Goal: Task Accomplishment & Management: Complete application form

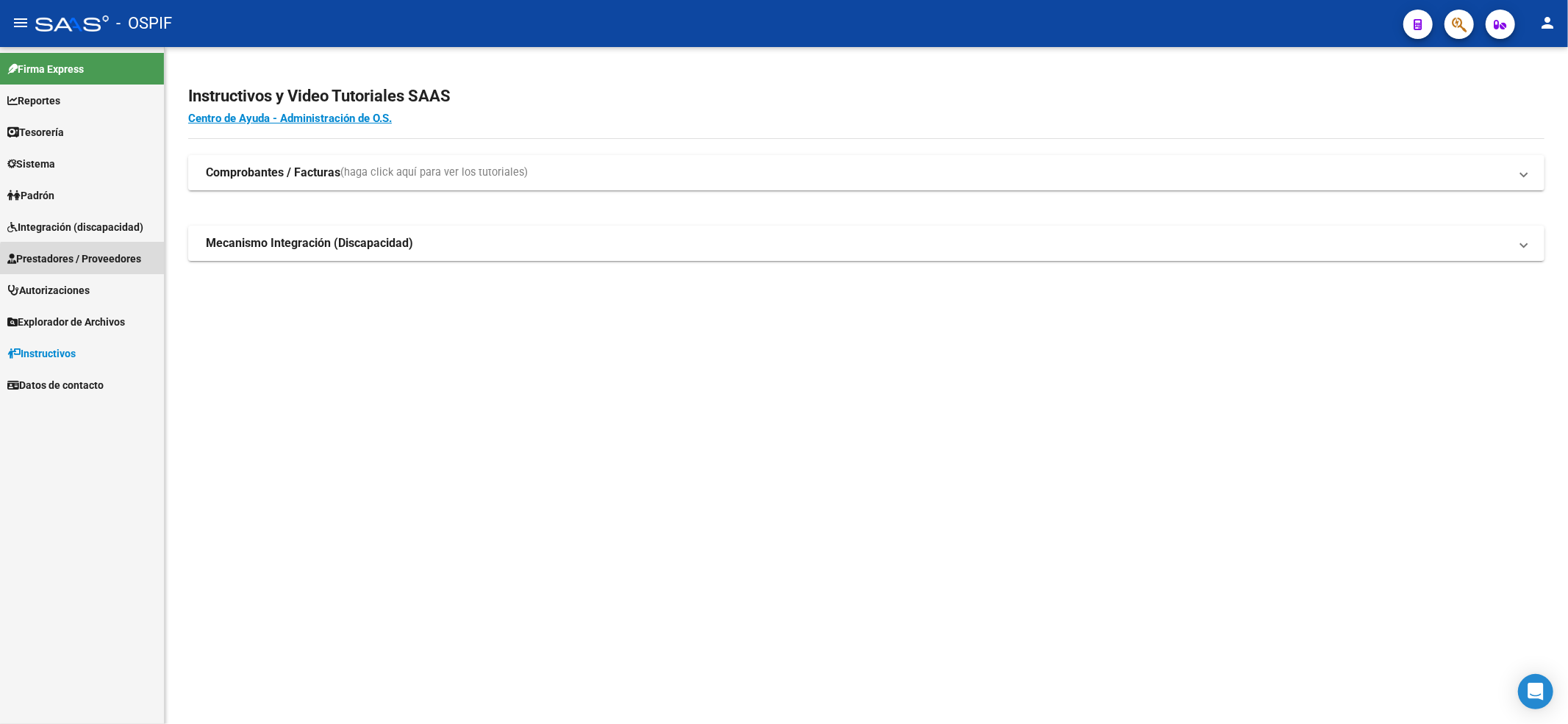
click at [95, 271] on link "Prestadores / Proveedores" at bounding box center [82, 259] width 164 height 32
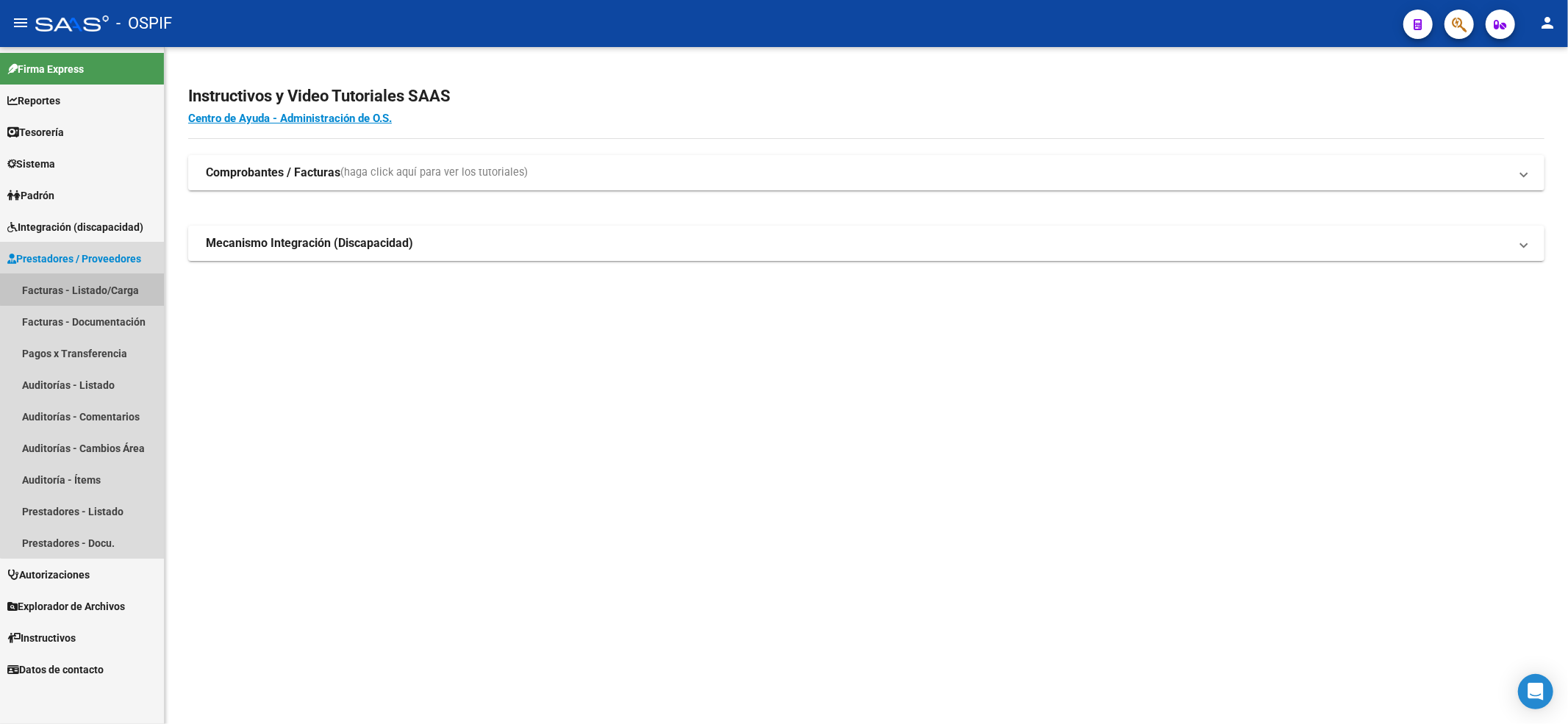
click at [98, 277] on link "Facturas - Listado/Carga" at bounding box center [82, 290] width 164 height 32
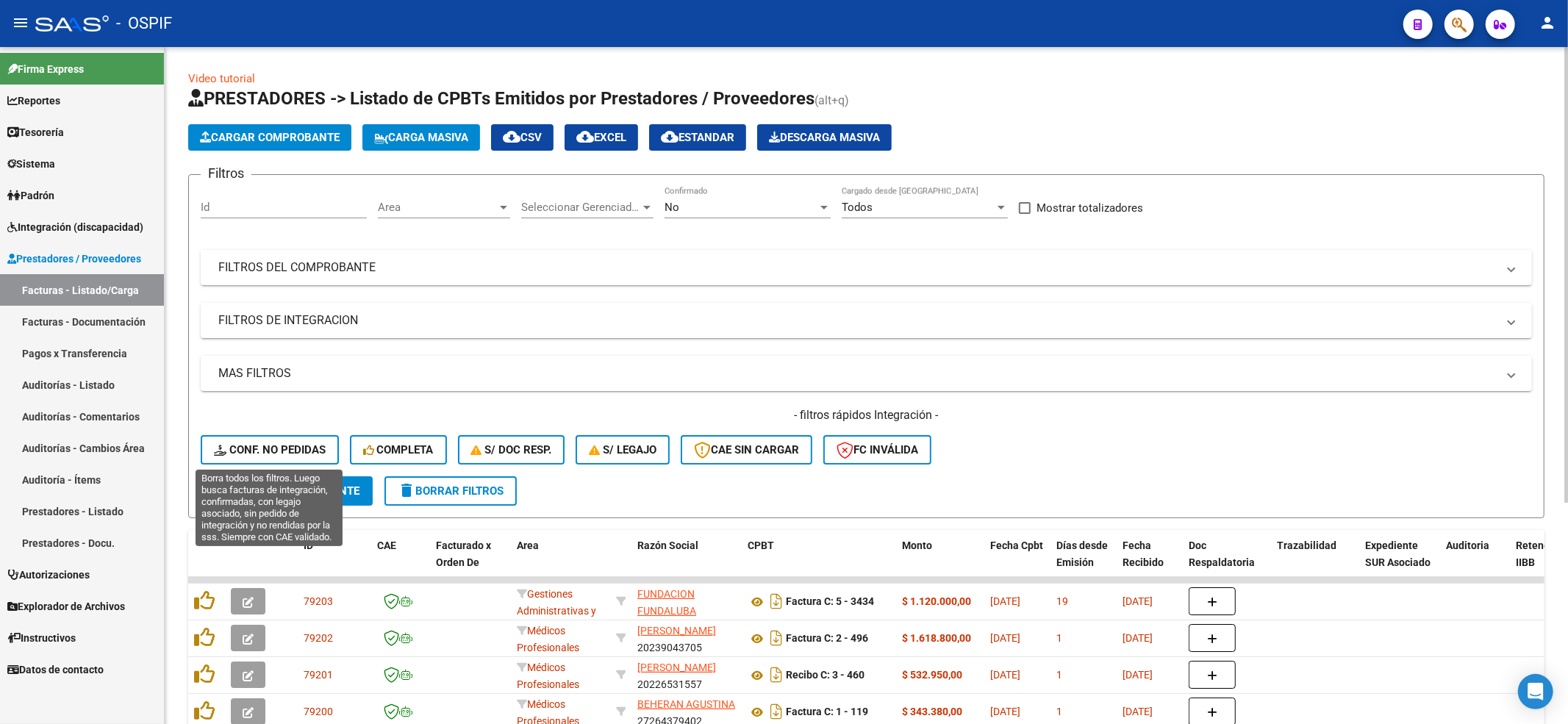
click at [298, 441] on button "Conf. no pedidas" at bounding box center [270, 449] width 138 height 29
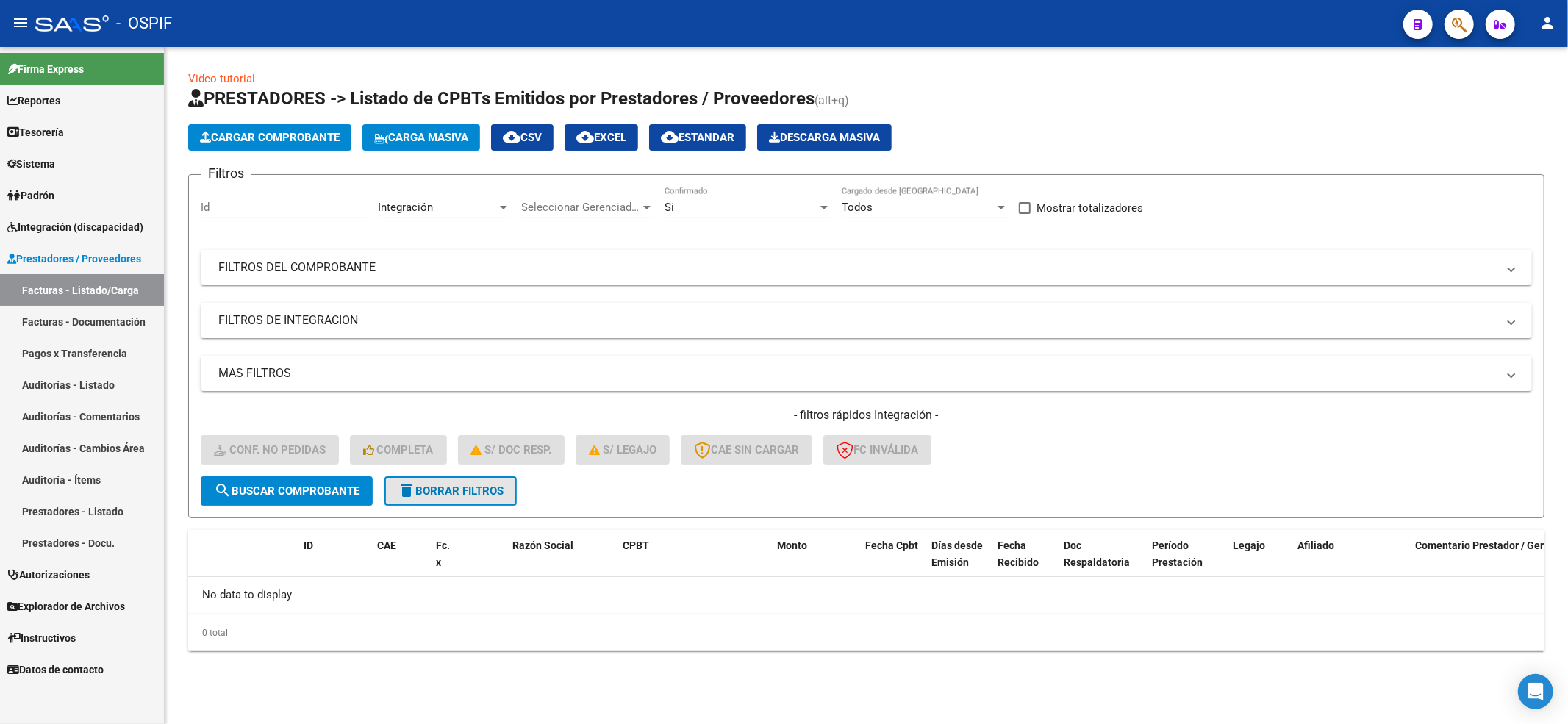
click at [494, 492] on span "delete Borrar Filtros" at bounding box center [451, 491] width 106 height 13
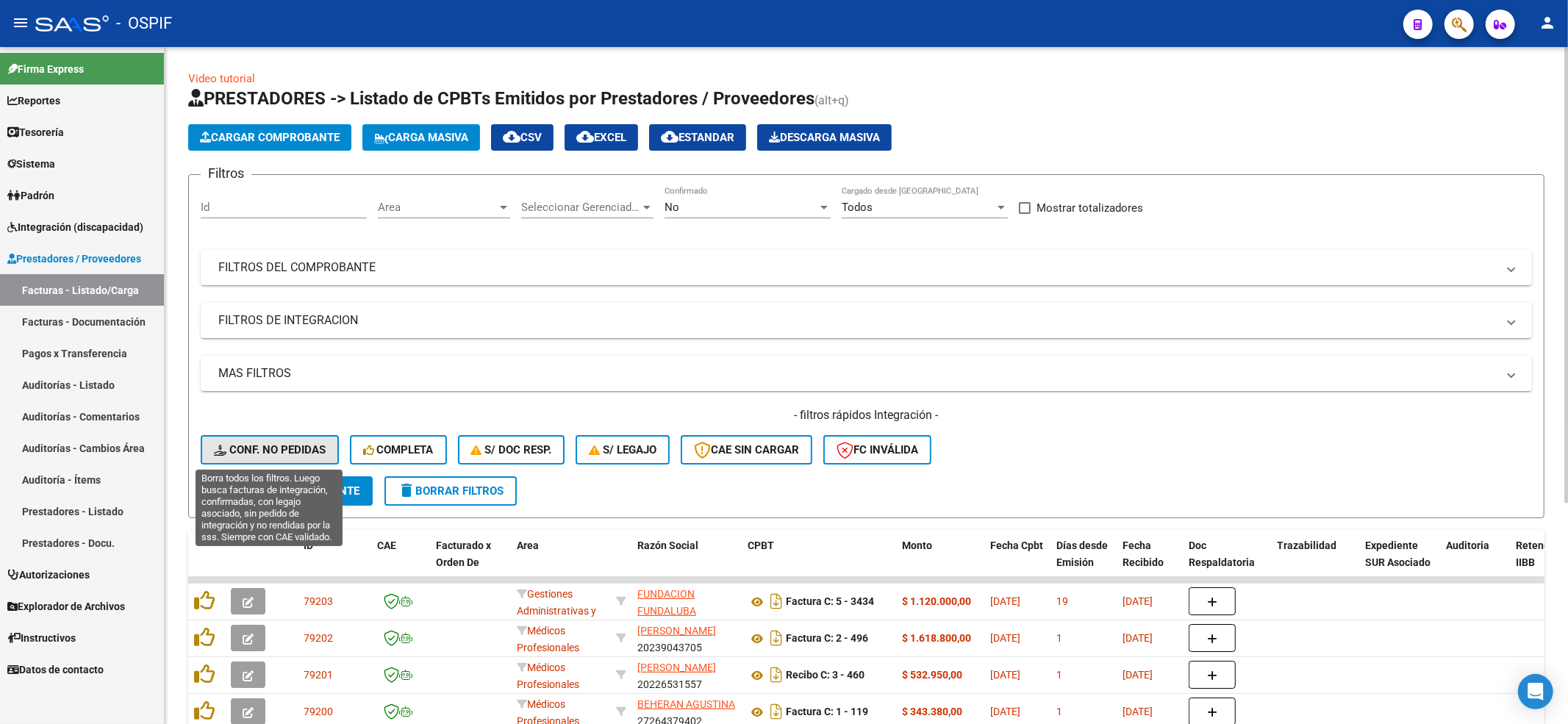
click at [306, 441] on button "Conf. no pedidas" at bounding box center [270, 449] width 138 height 29
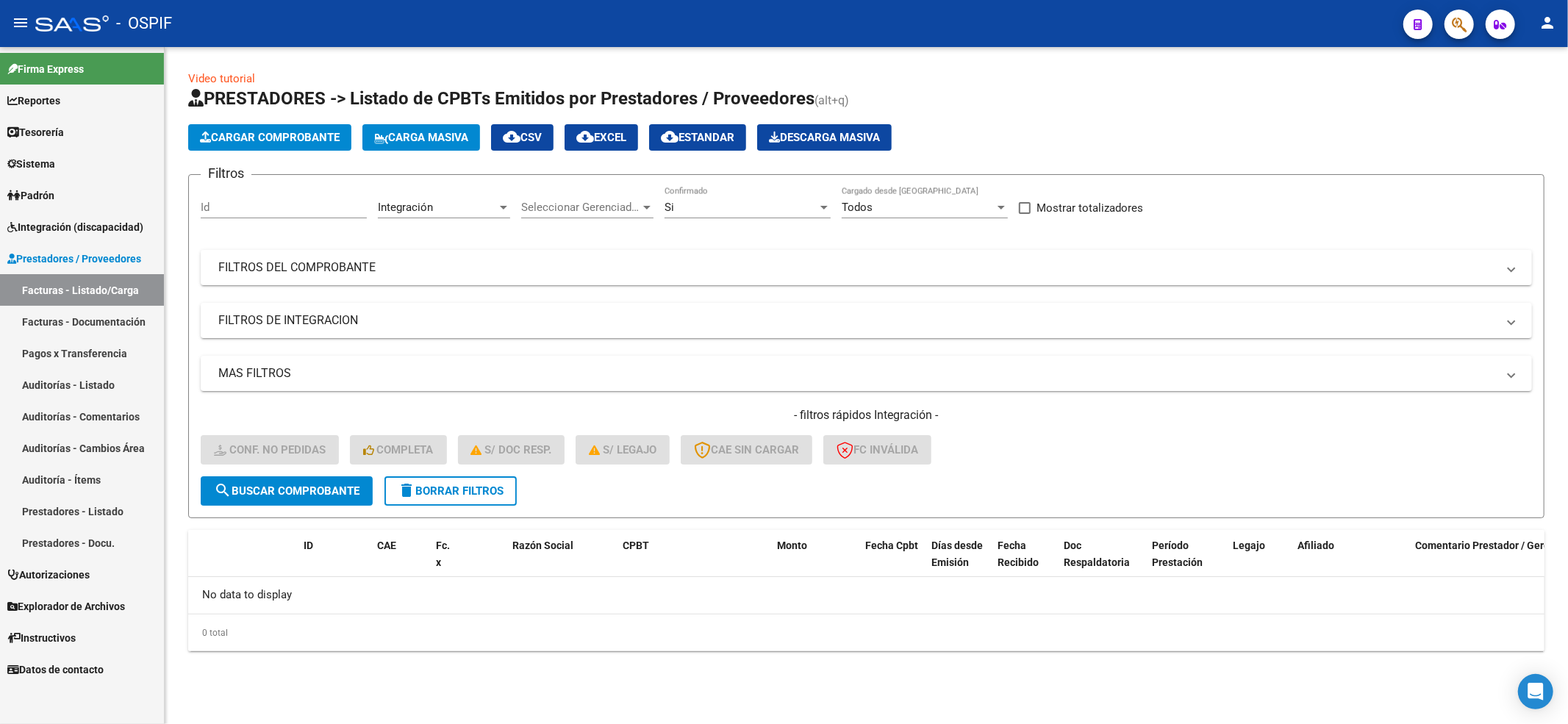
click at [463, 471] on div "- filtros rápidos Integración - Conf. no pedidas Completa S/ Doc Resp. S/ legaj…" at bounding box center [866, 442] width 1331 height 69
click at [463, 491] on span "delete Borrar Filtros" at bounding box center [451, 491] width 106 height 13
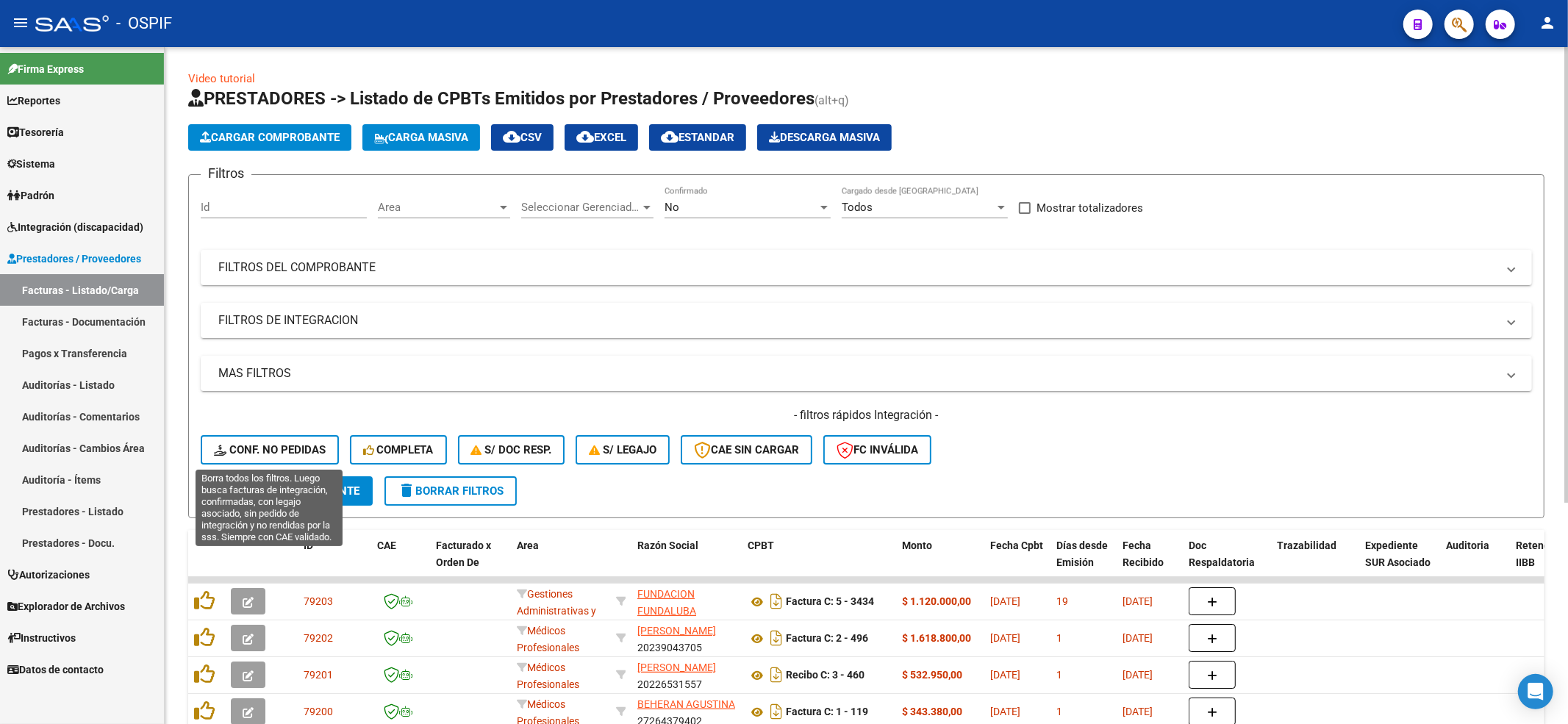
click at [313, 445] on span "Conf. no pedidas" at bounding box center [269, 450] width 111 height 13
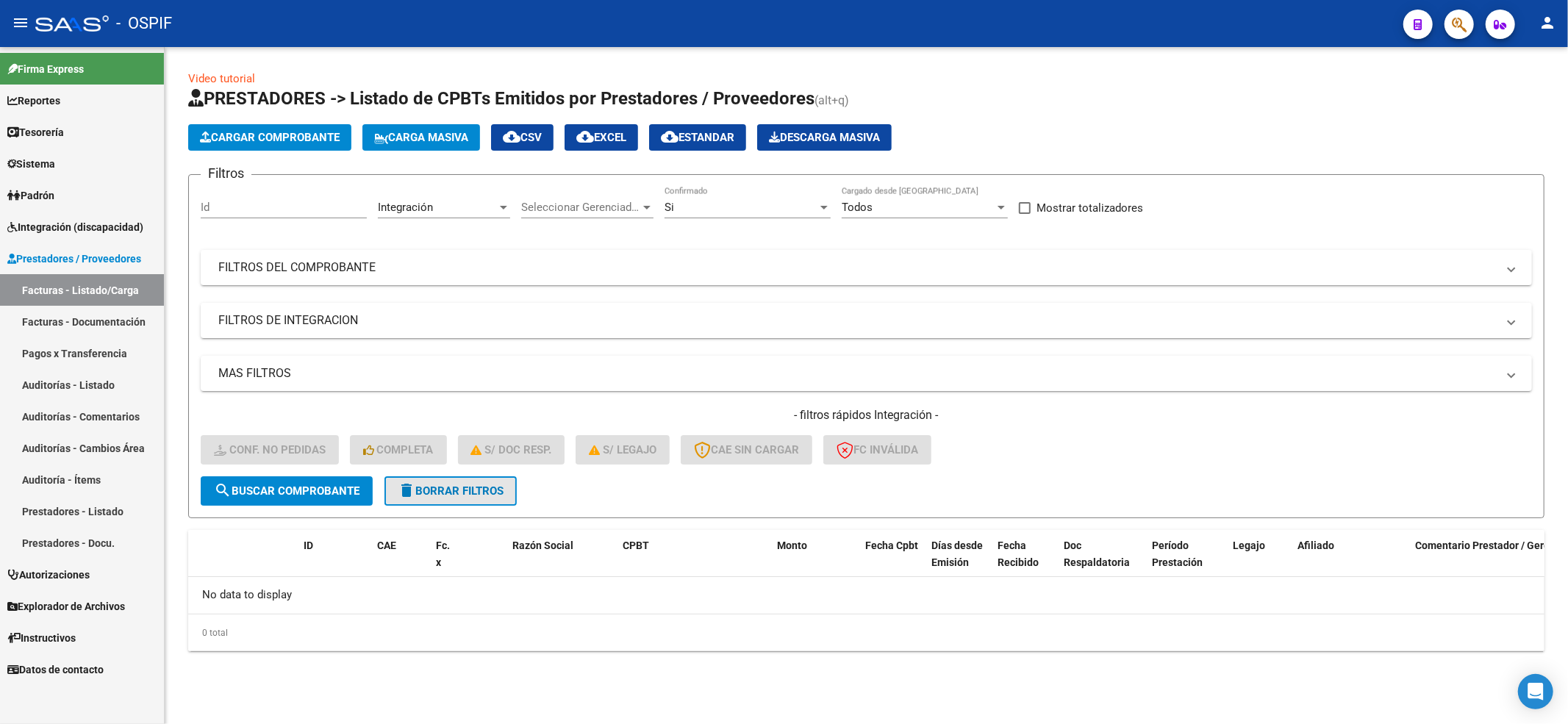
click at [441, 477] on button "delete Borrar Filtros" at bounding box center [451, 491] width 132 height 29
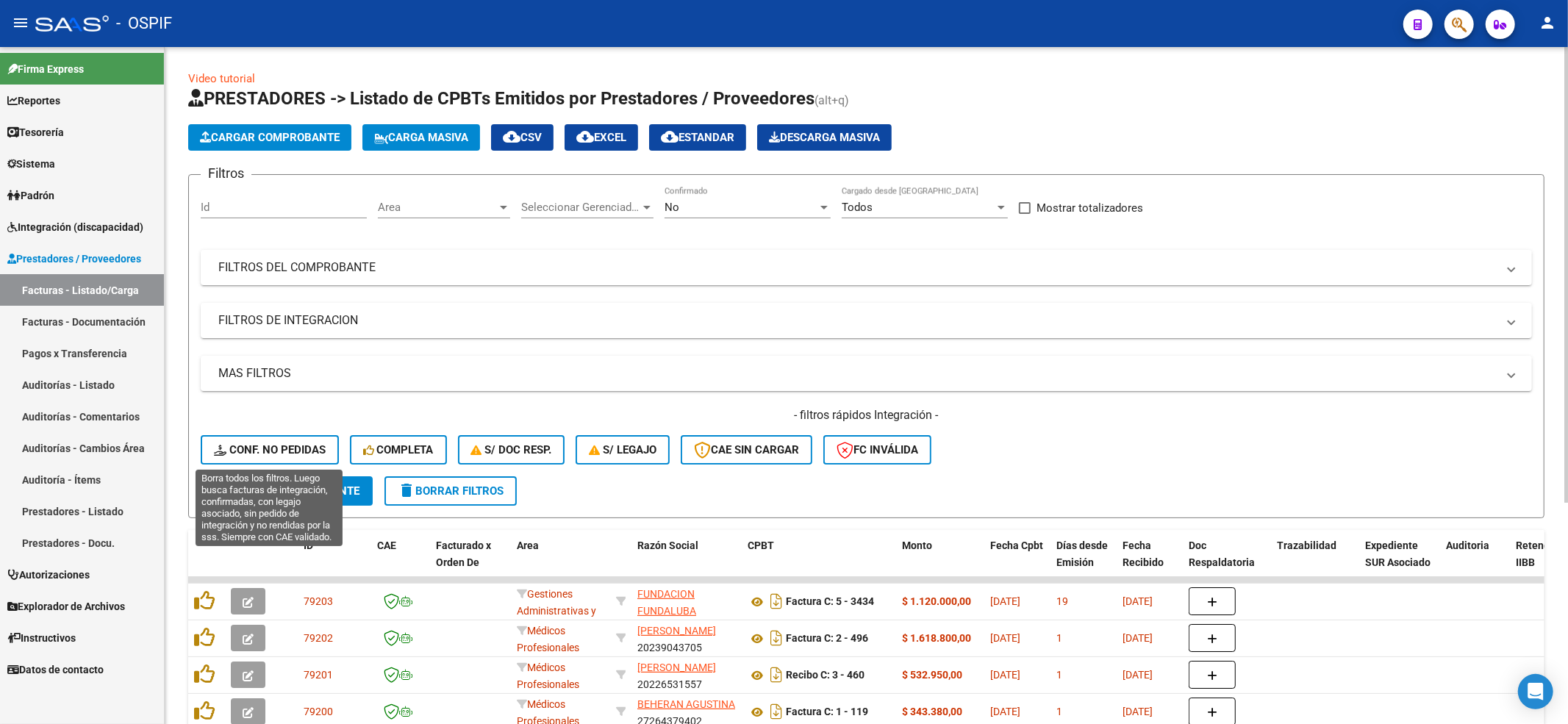
click at [324, 459] on button "Conf. no pedidas" at bounding box center [270, 449] width 138 height 29
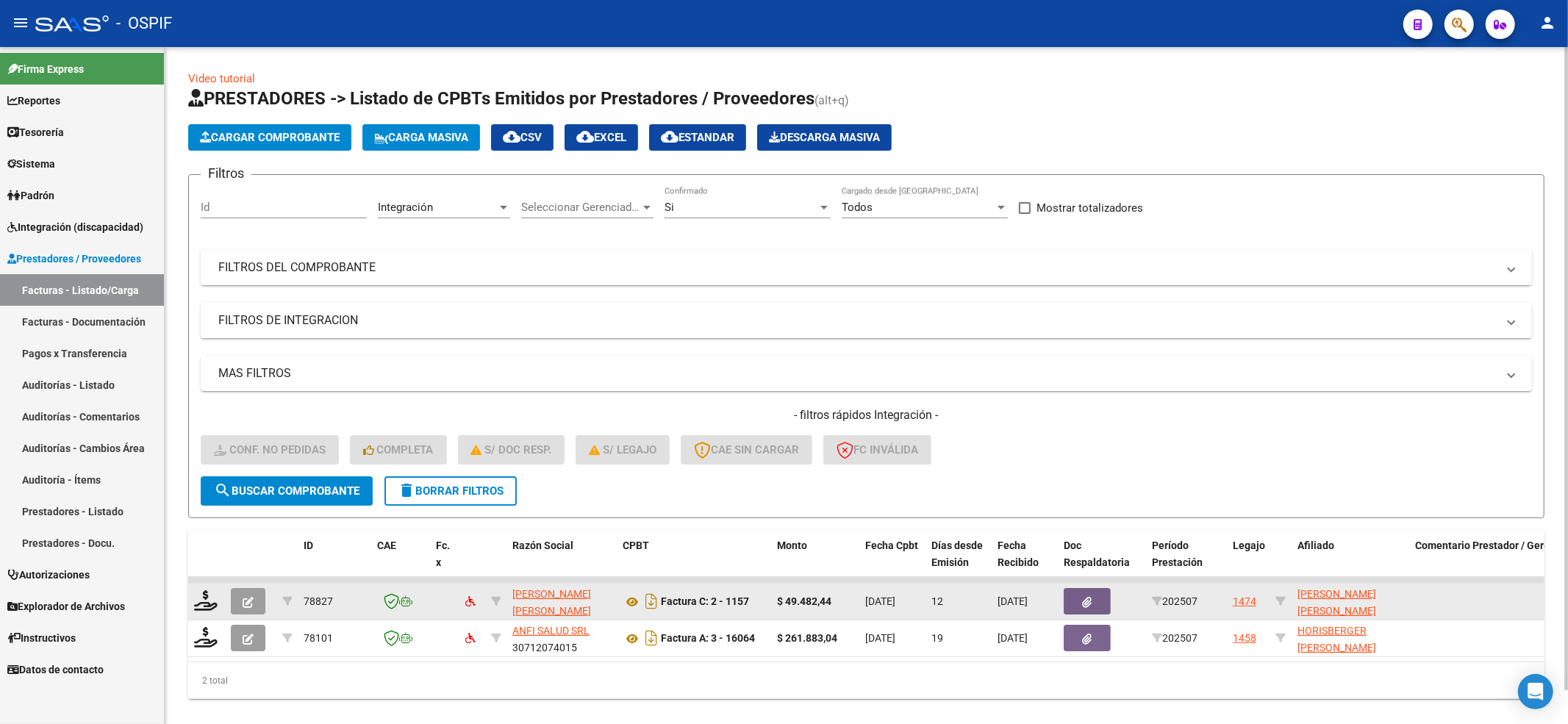
scroll to position [2, 0]
click at [212, 591] on icon at bounding box center [206, 601] width 23 height 21
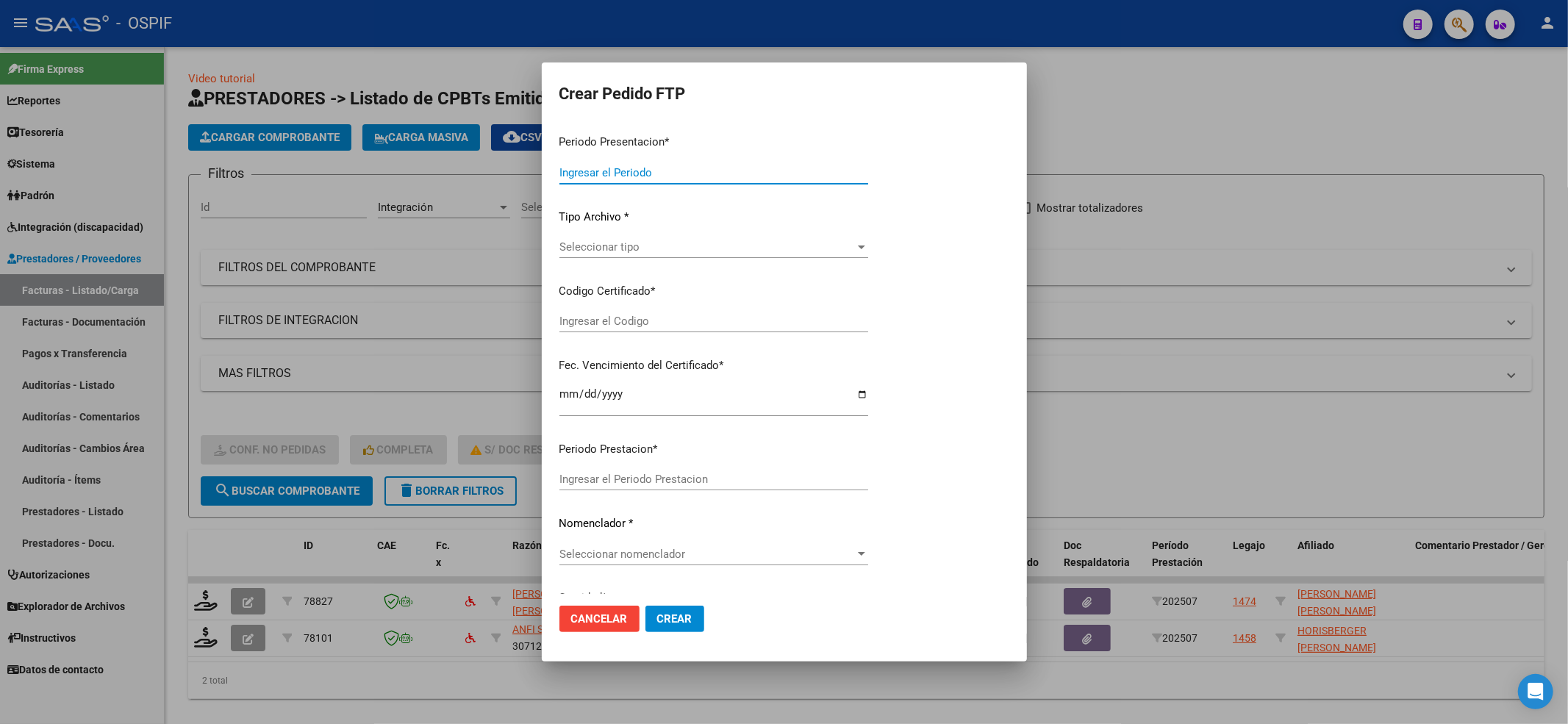
type input "202507"
type input "$ 49.482,44"
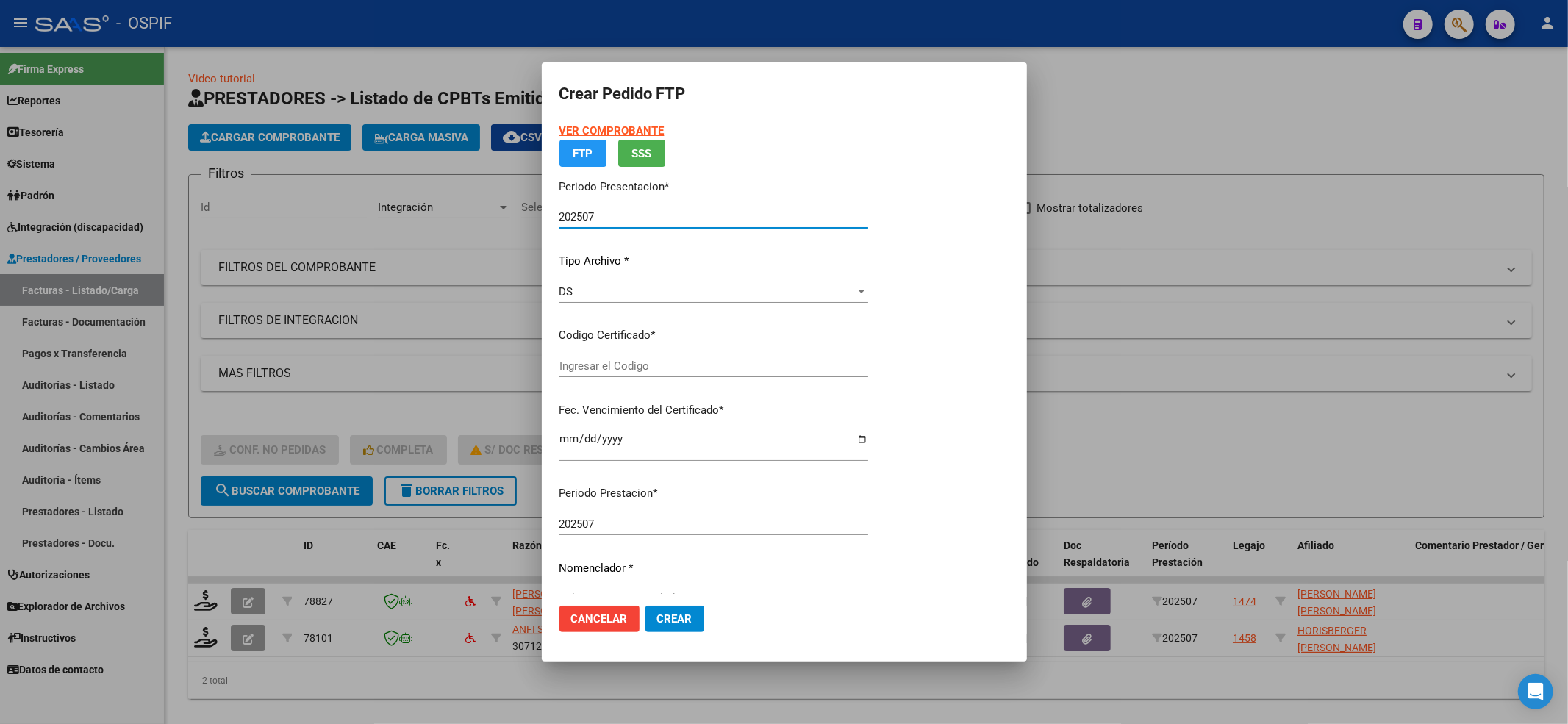
type input "0200052587356-20230522-20330522-AND-297"
type input "[DATE]"
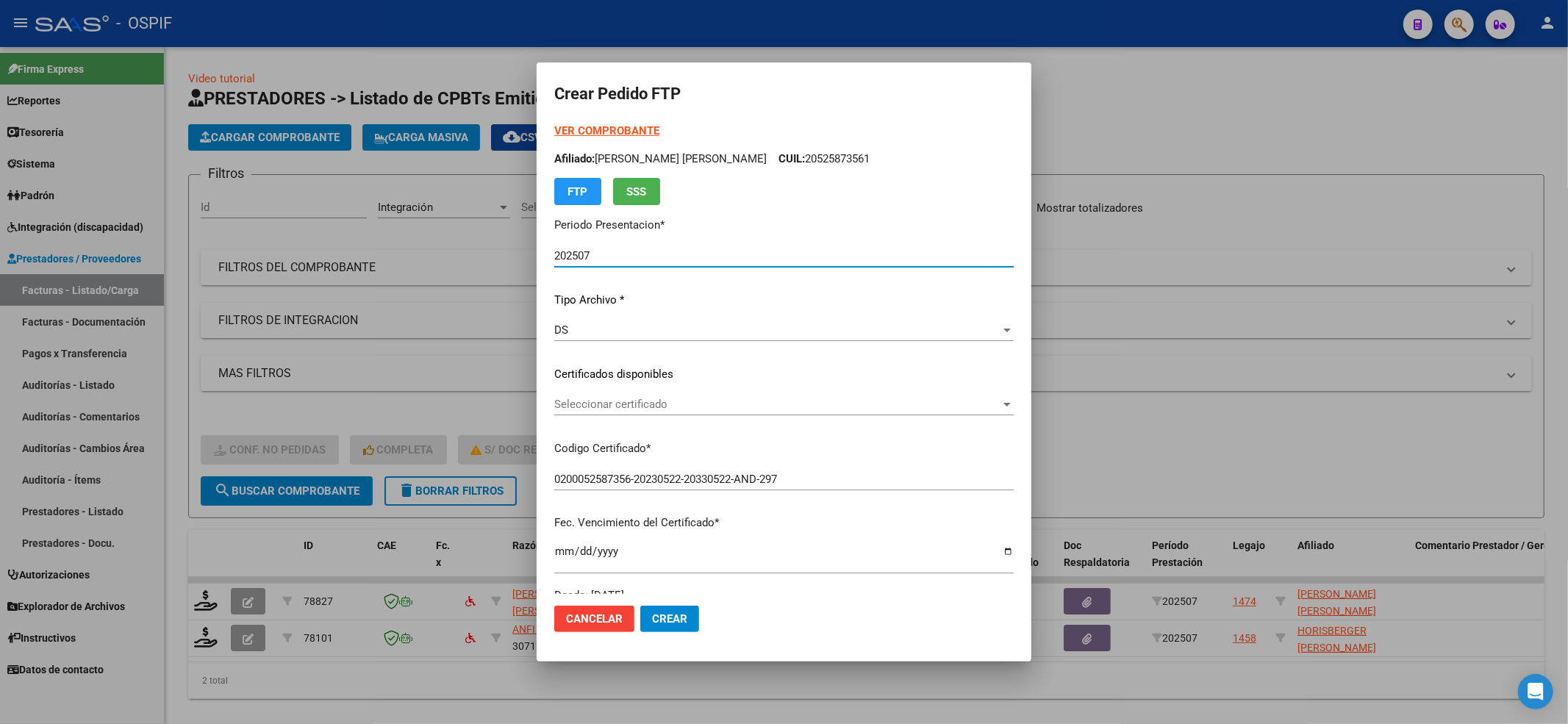
click at [854, 415] on div "Seleccionar certificado Seleccionar certificado" at bounding box center [784, 404] width 459 height 22
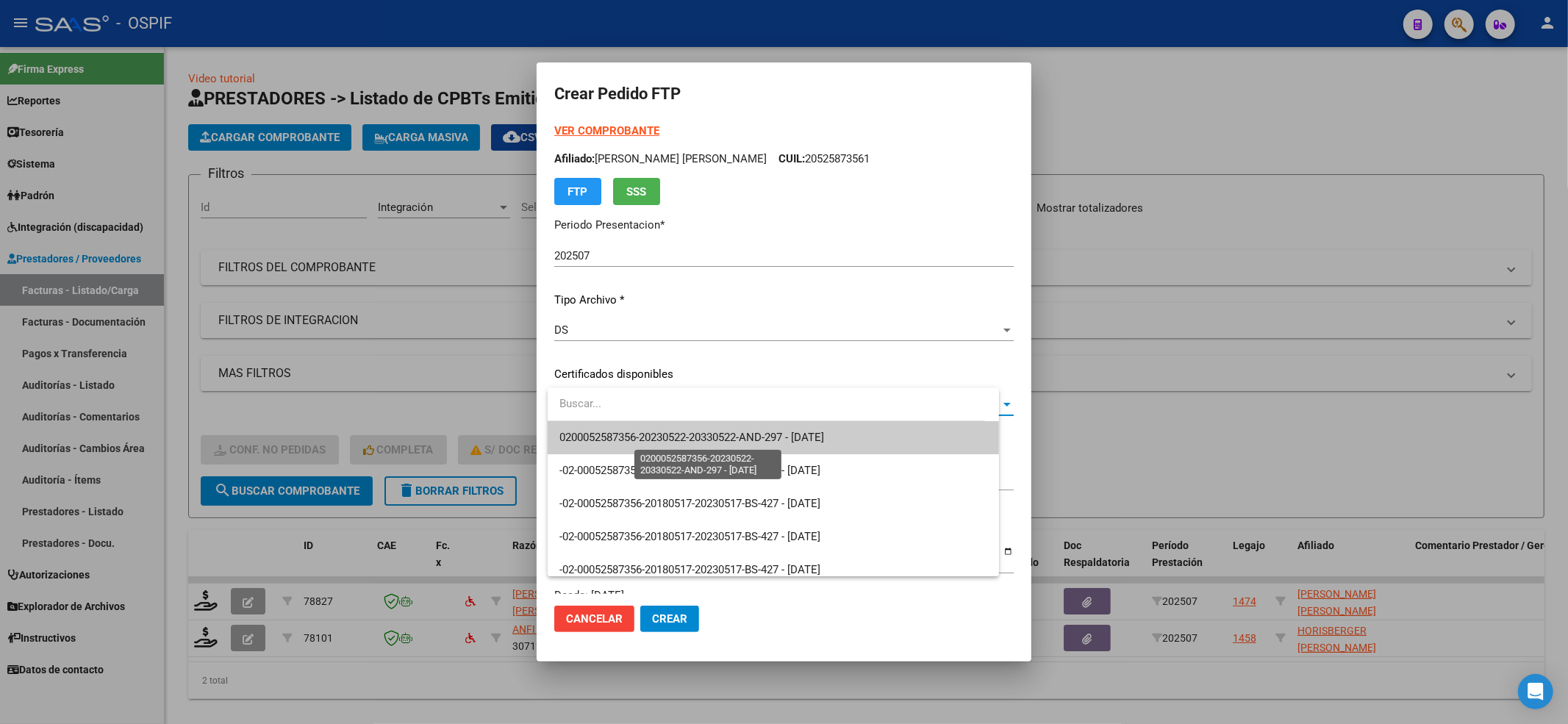
click at [824, 431] on span "0200052587356-20230522-20330522-AND-297 - [DATE]" at bounding box center [692, 437] width 265 height 13
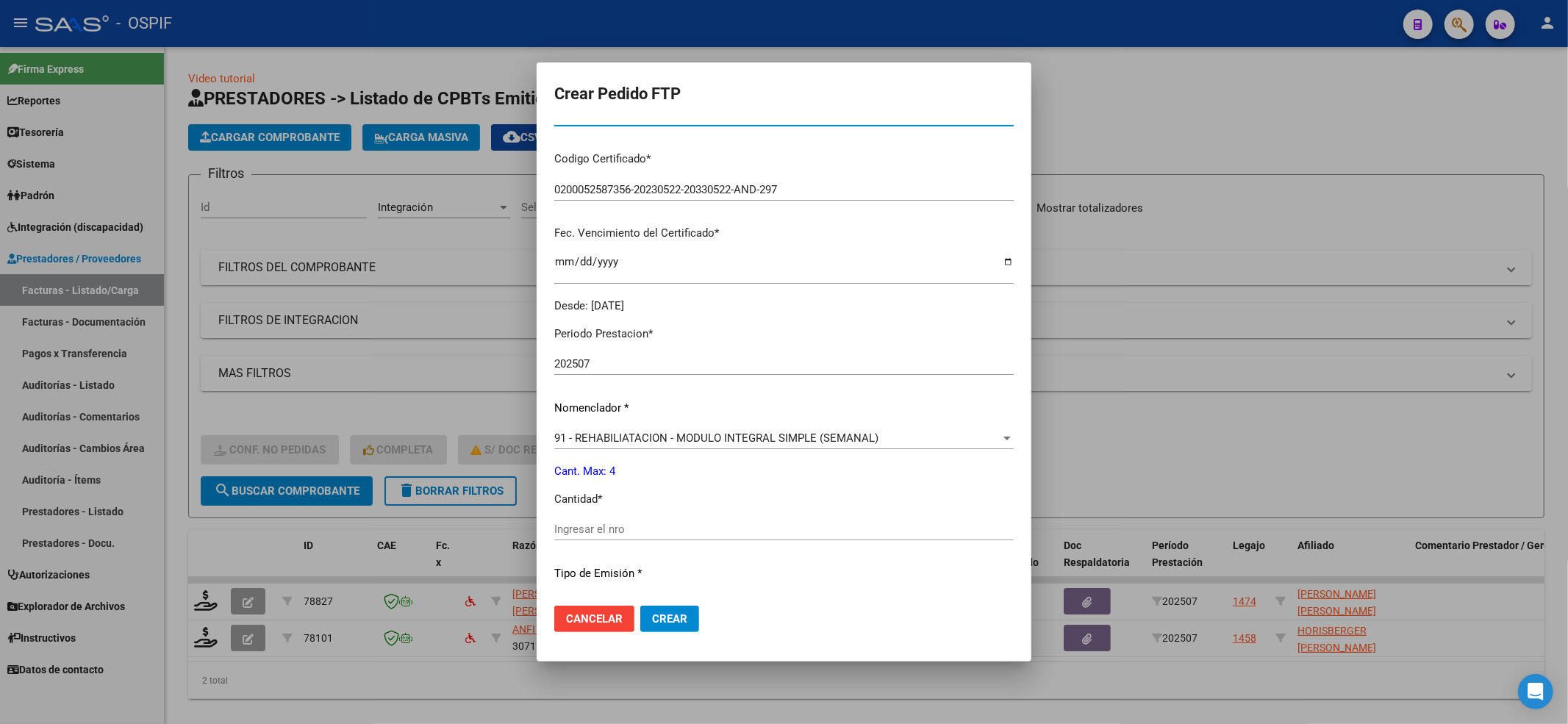
scroll to position [294, 0]
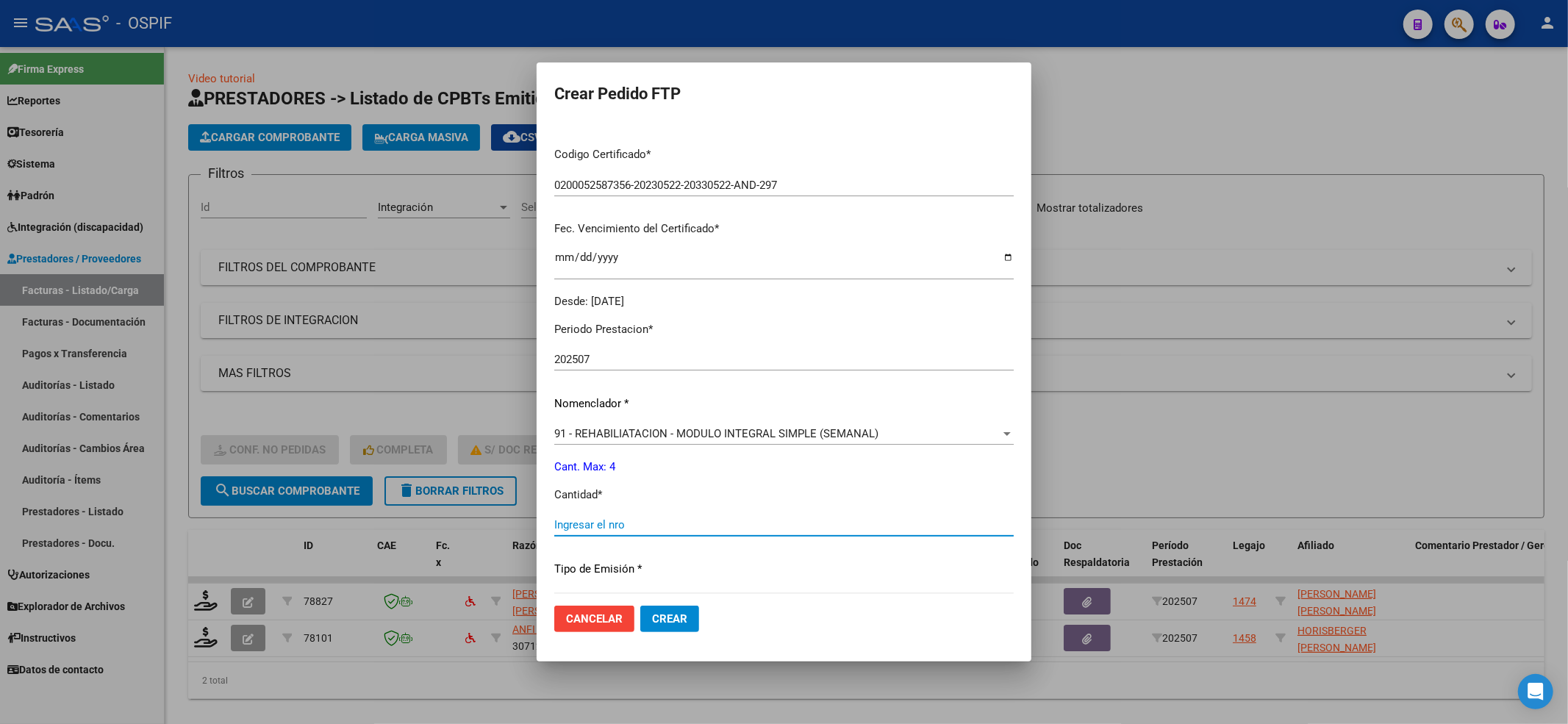
click at [615, 521] on input "Ingresar el nro" at bounding box center [784, 525] width 459 height 13
type input "4"
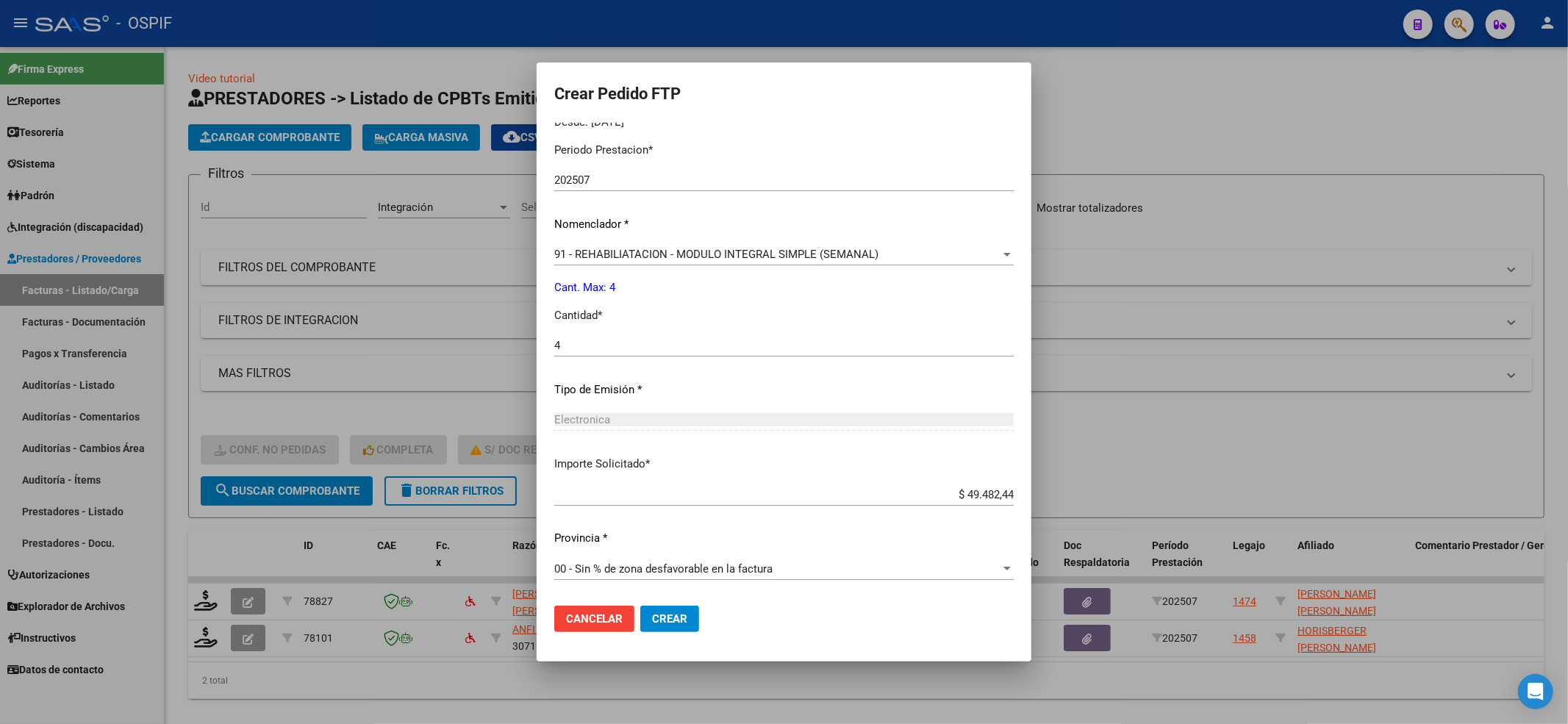
click at [663, 601] on mat-dialog-actions "Cancelar Crear" at bounding box center [784, 619] width 459 height 50
drag, startPoint x: 663, startPoint y: 602, endPoint x: 668, endPoint y: 618, distance: 16.8
click at [665, 613] on mat-dialog-actions "Cancelar Crear" at bounding box center [784, 619] width 459 height 50
click at [670, 627] on button "Crear" at bounding box center [669, 619] width 59 height 27
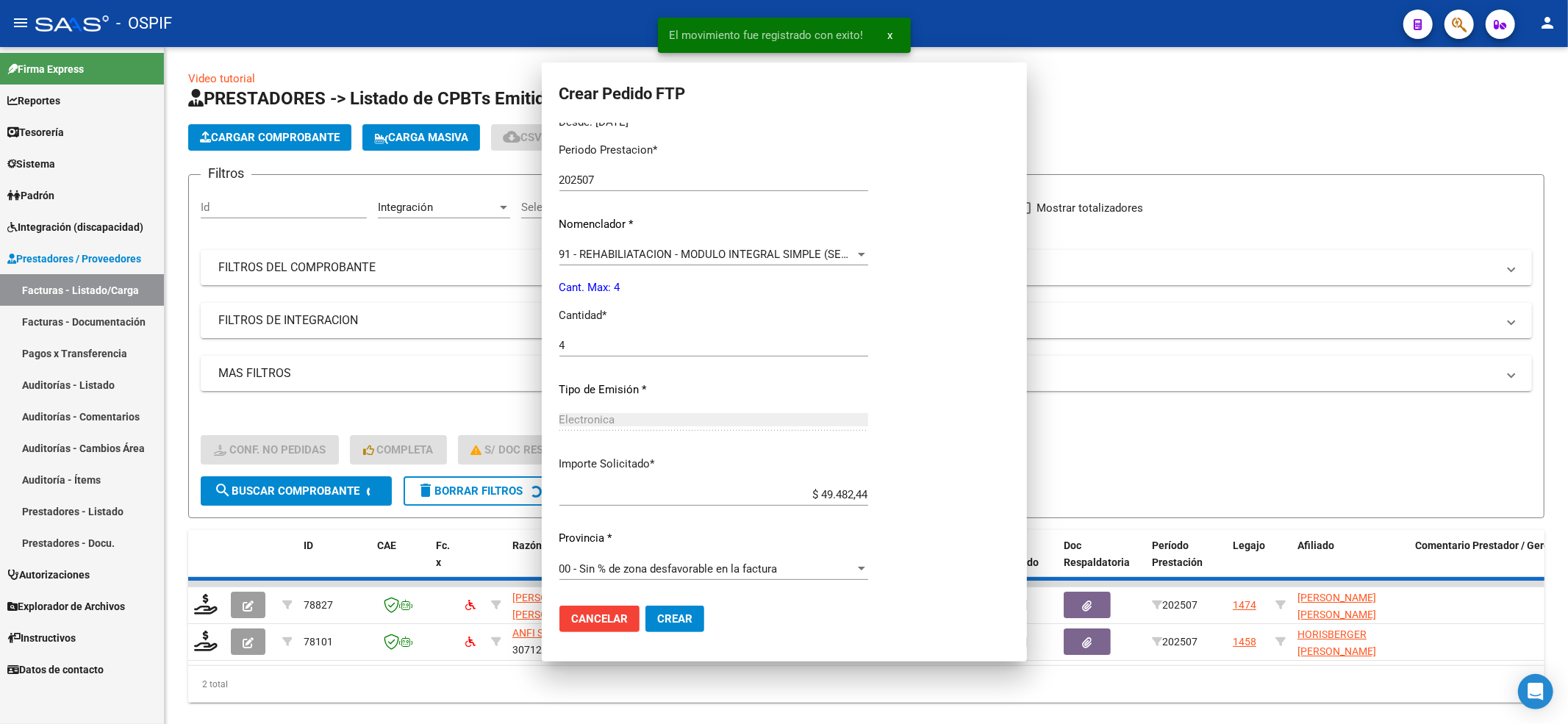
scroll to position [0, 0]
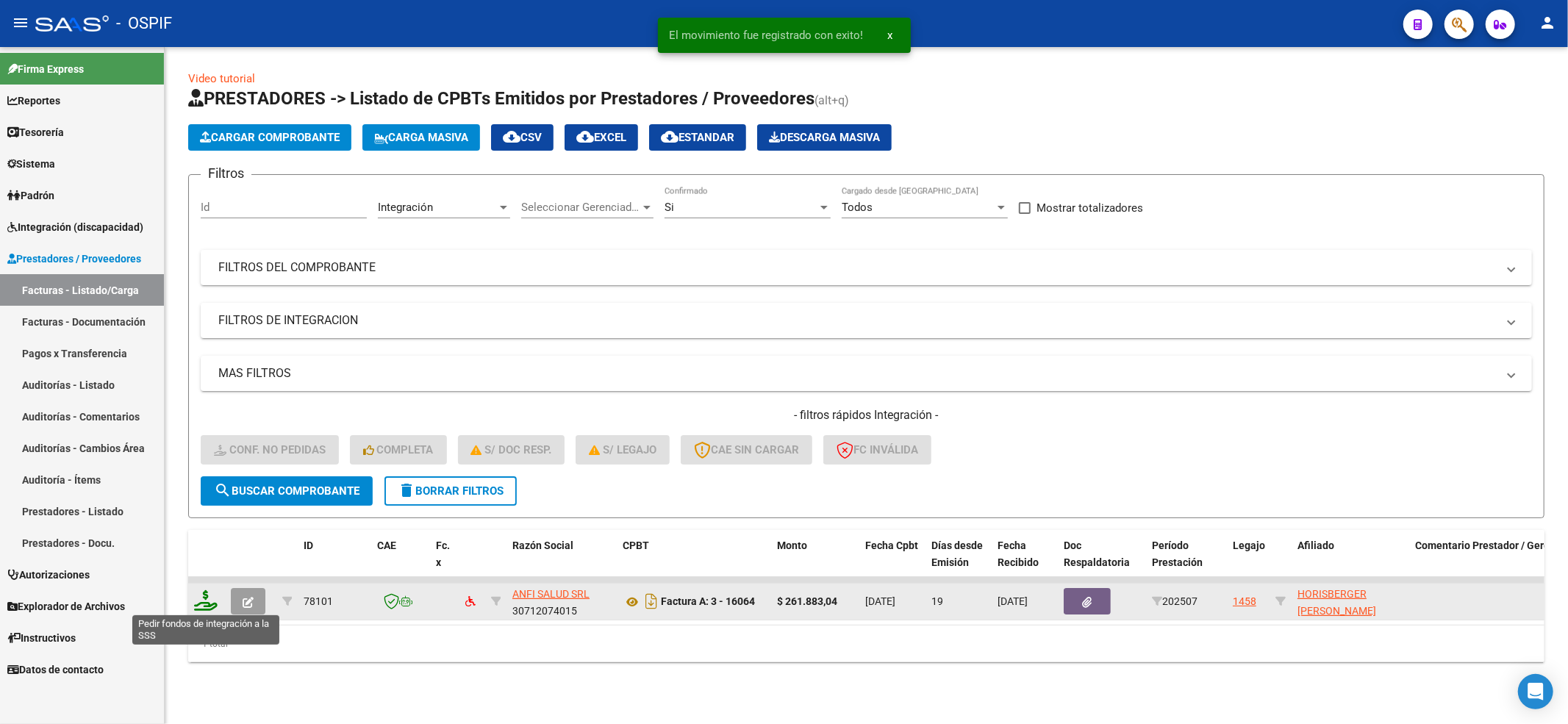
click at [204, 592] on icon at bounding box center [206, 601] width 23 height 21
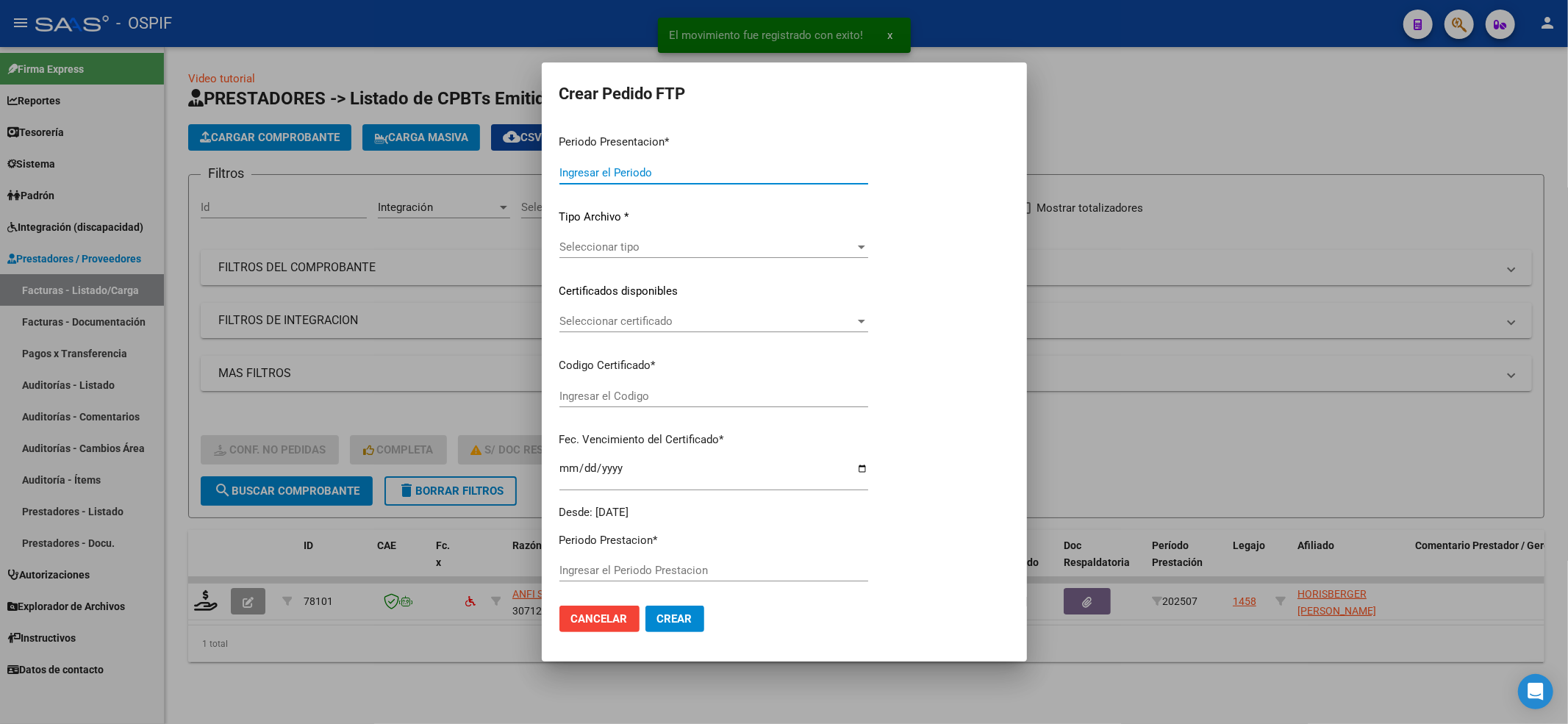
type input "202507"
type input "$ 261.883,04"
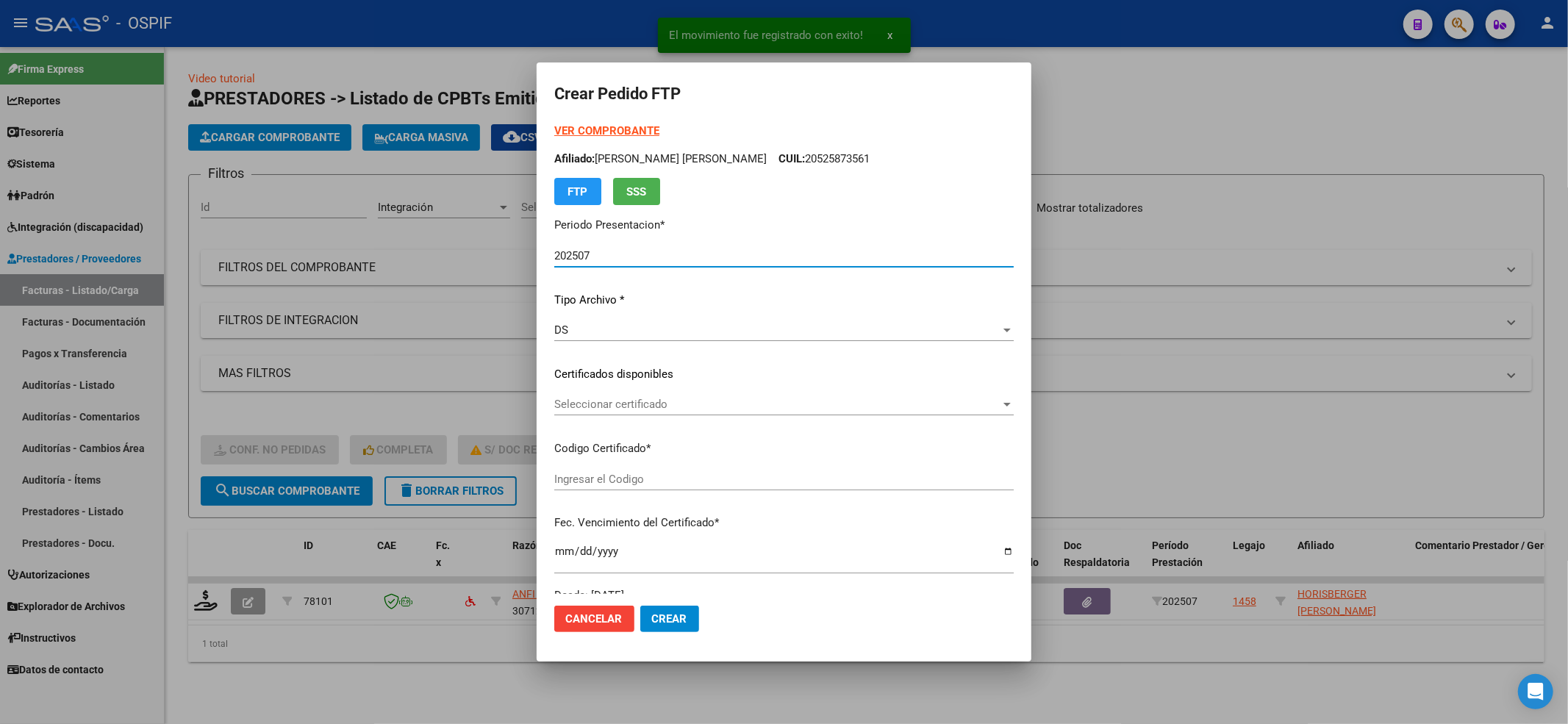
type input "020005633435720231227-20261227-AND-129"
type input "[DATE]"
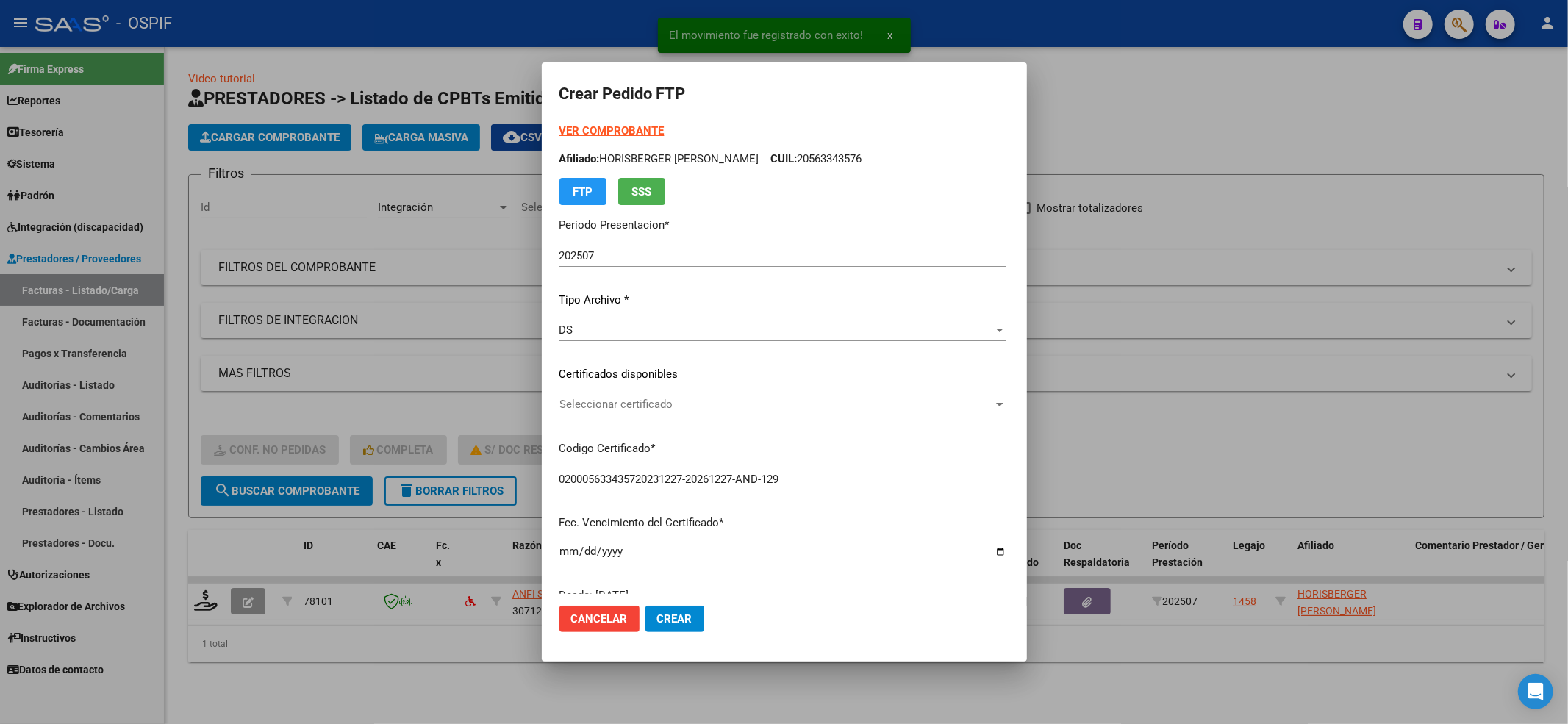
click at [750, 419] on div "Seleccionar certificado Seleccionar certificado" at bounding box center [783, 411] width 447 height 36
click at [756, 403] on span "Seleccionar certificado" at bounding box center [776, 405] width 434 height 13
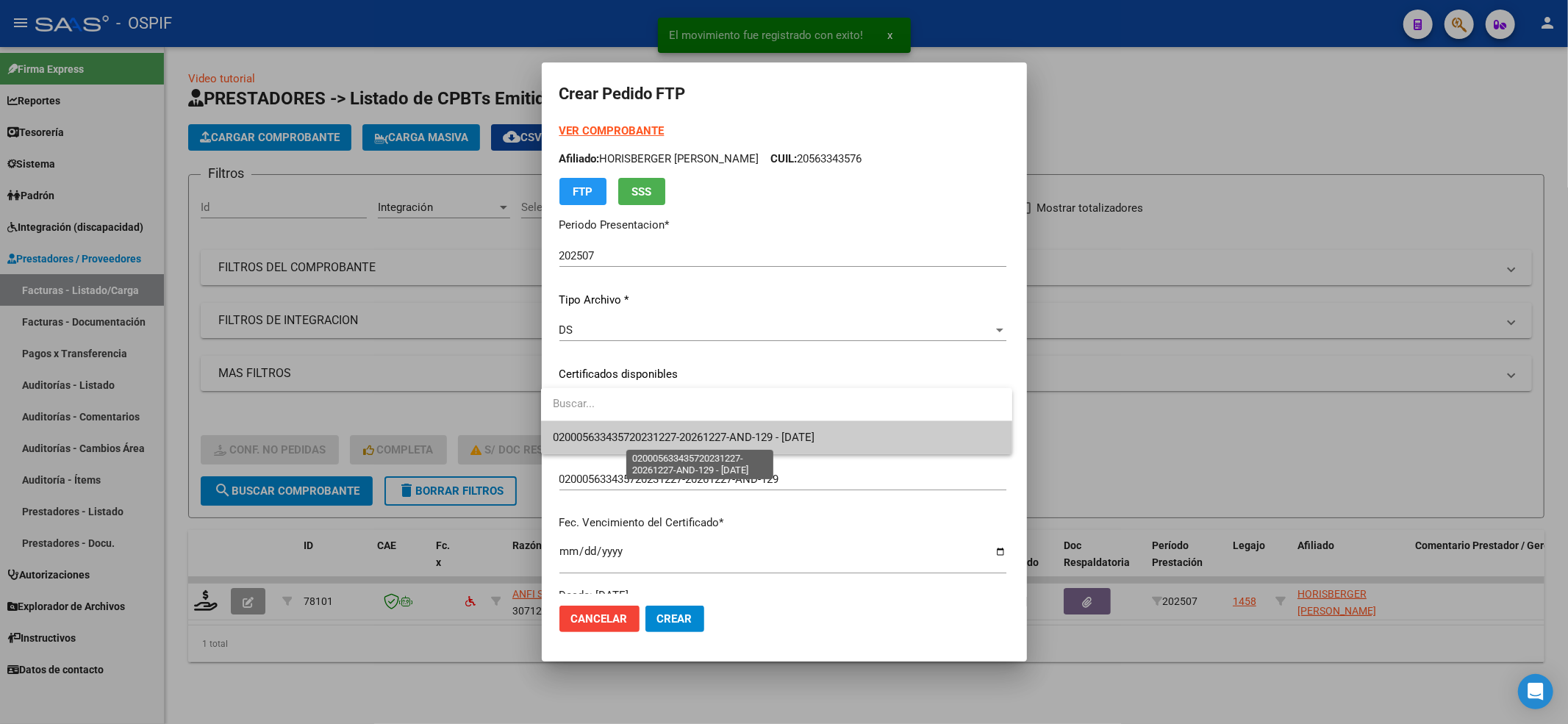
click at [753, 441] on span "020005633435720231227-20261227-AND-129 - [DATE]" at bounding box center [683, 437] width 261 height 13
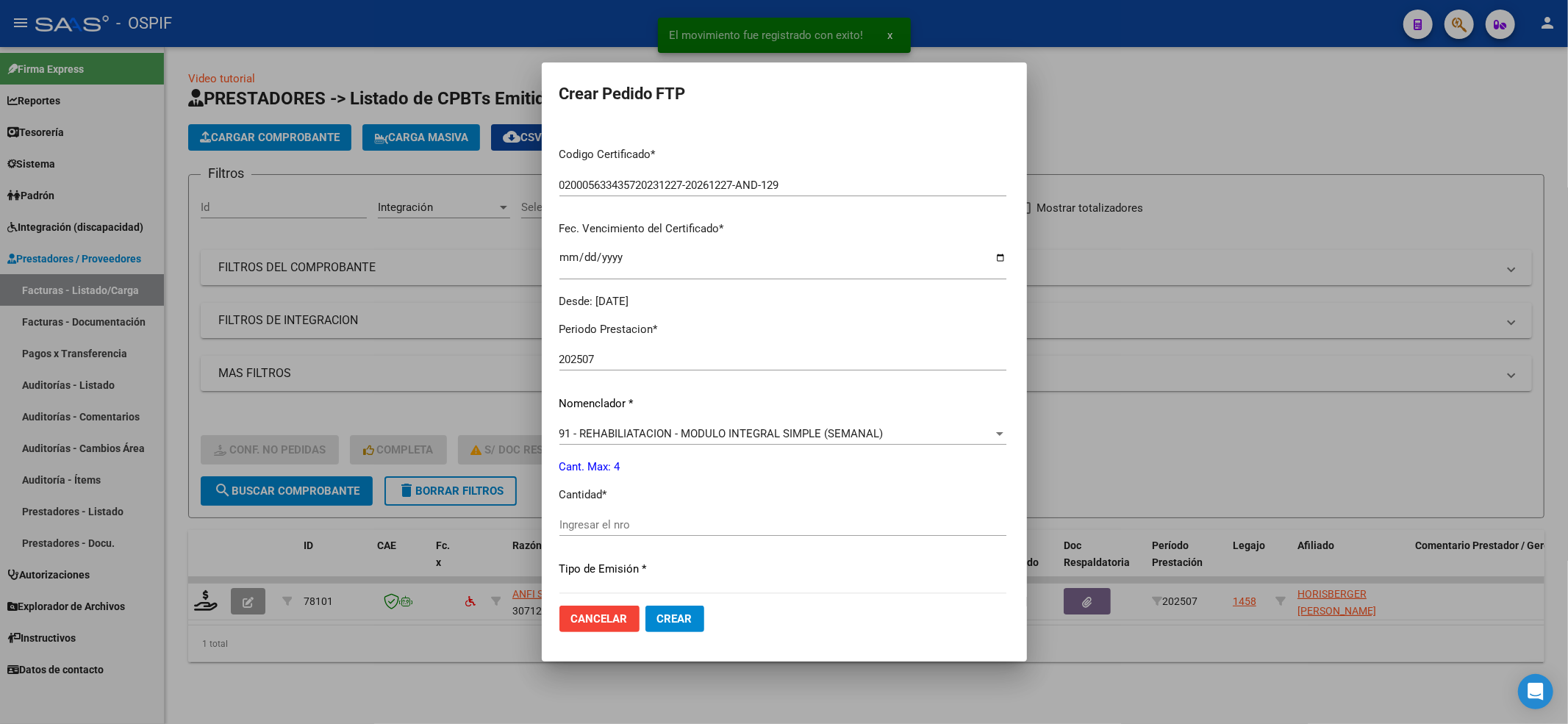
click at [647, 524] on input "Ingresar el nro" at bounding box center [783, 525] width 447 height 13
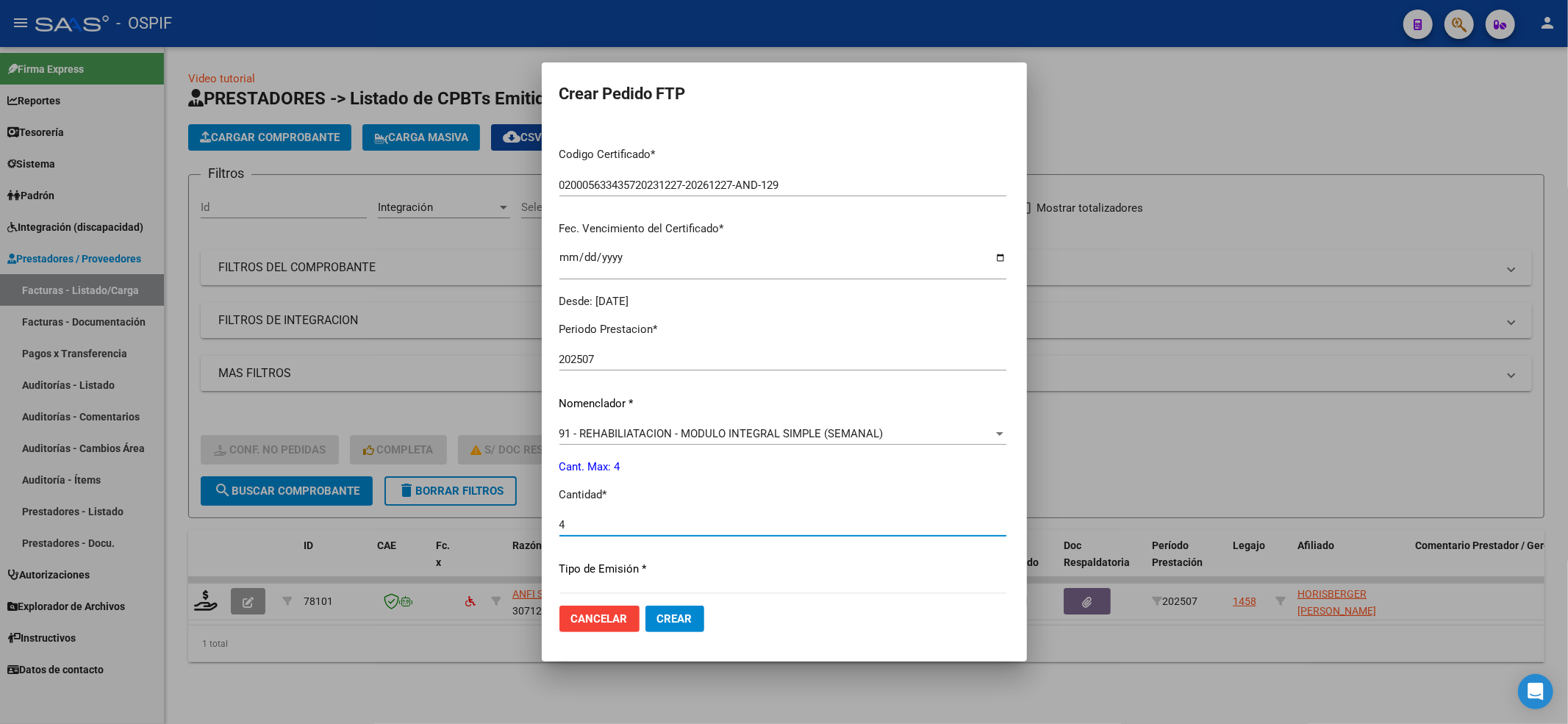
type input "4"
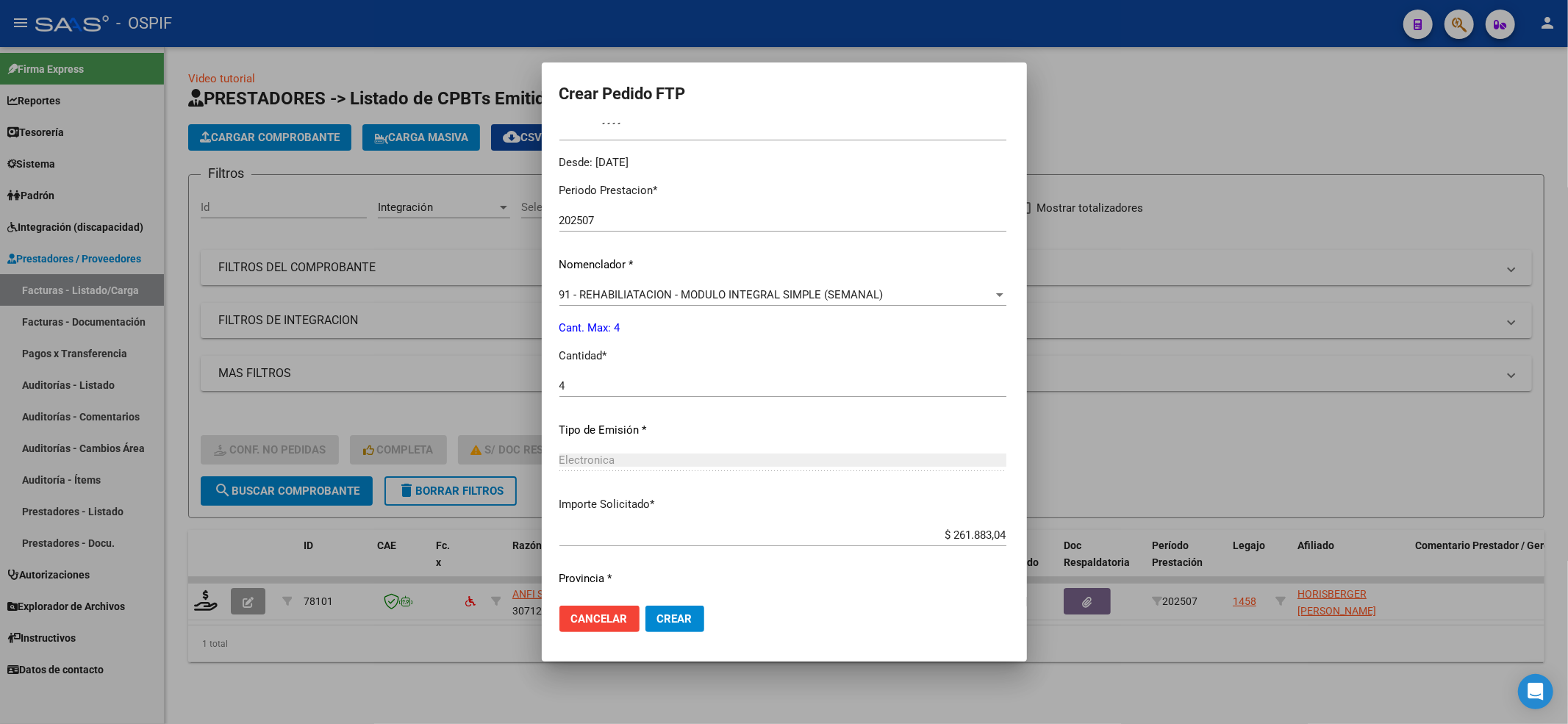
scroll to position [473, 0]
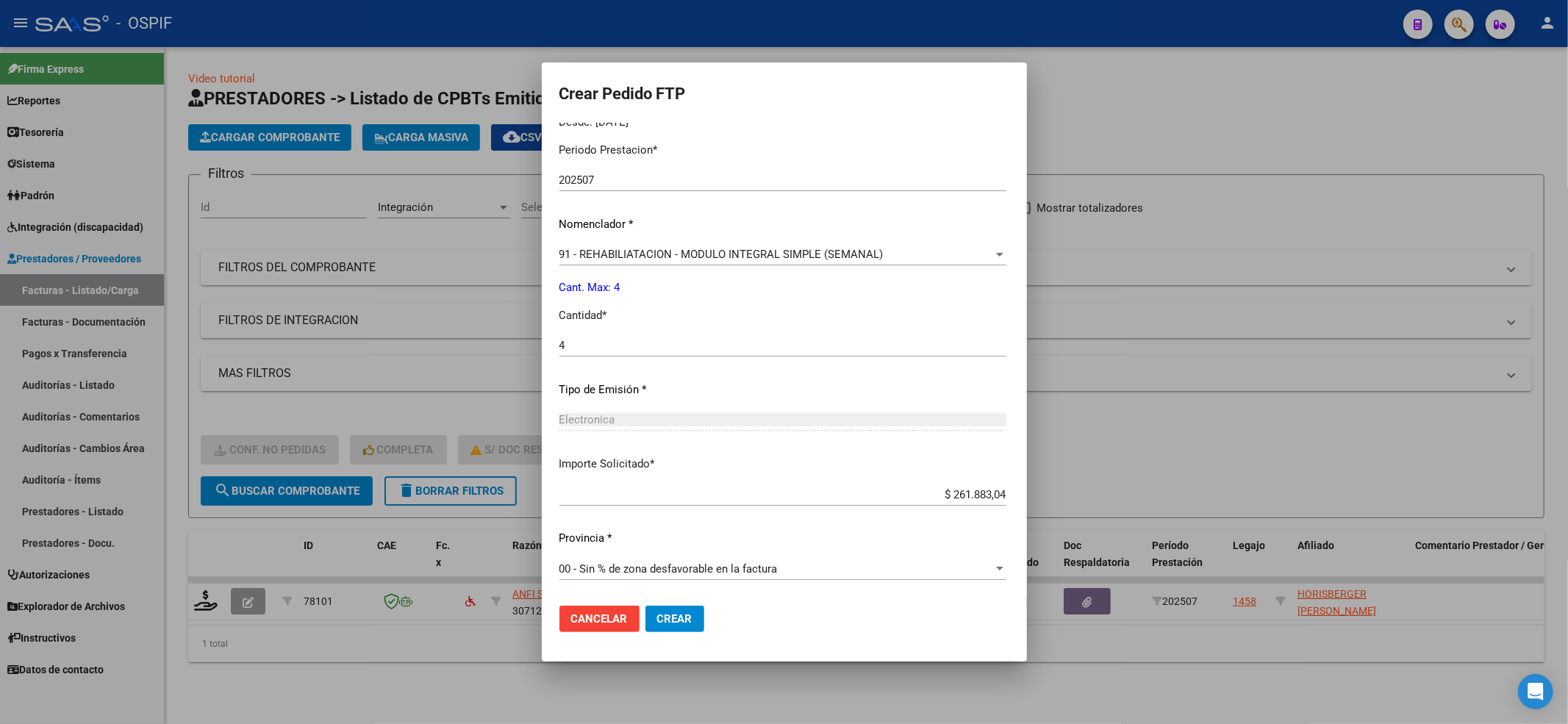
click at [688, 618] on button "Crear" at bounding box center [674, 619] width 59 height 27
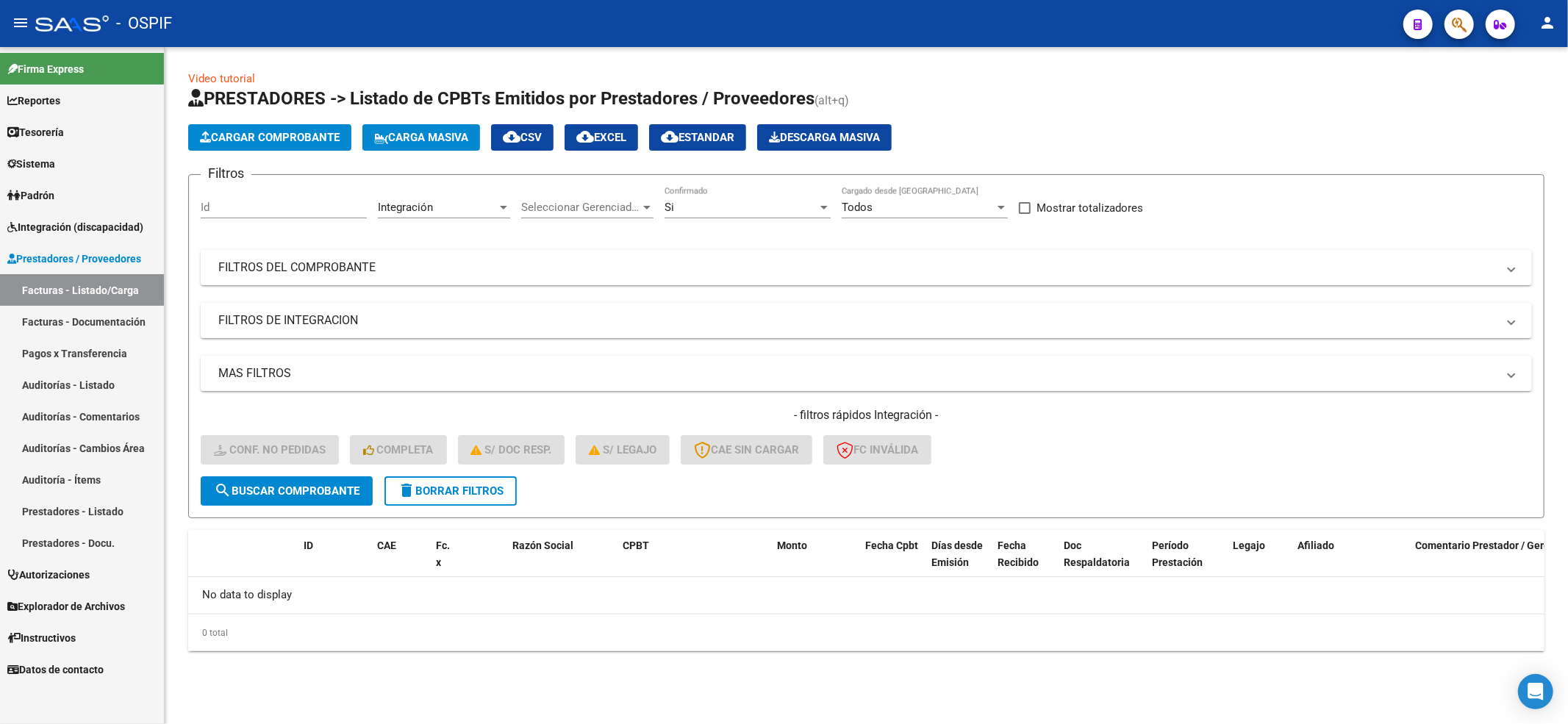
click at [1103, 447] on div "- filtros rápidos Integración - Conf. no pedidas Completa S/ Doc Resp. S/ legaj…" at bounding box center [866, 442] width 1331 height 69
